Goal: Communication & Community: Participate in discussion

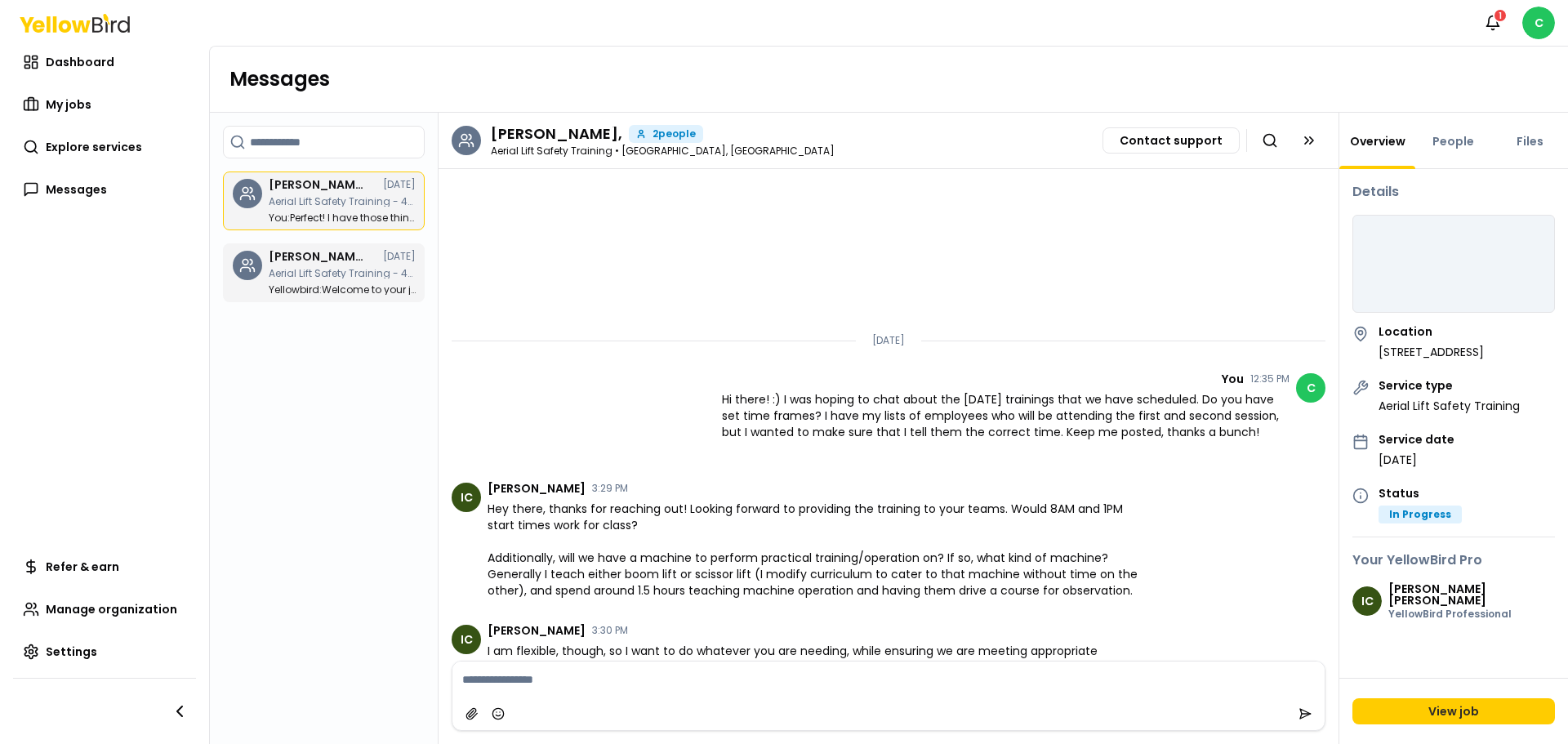
scroll to position [1029, 0]
